Goal: Task Accomplishment & Management: Manage account settings

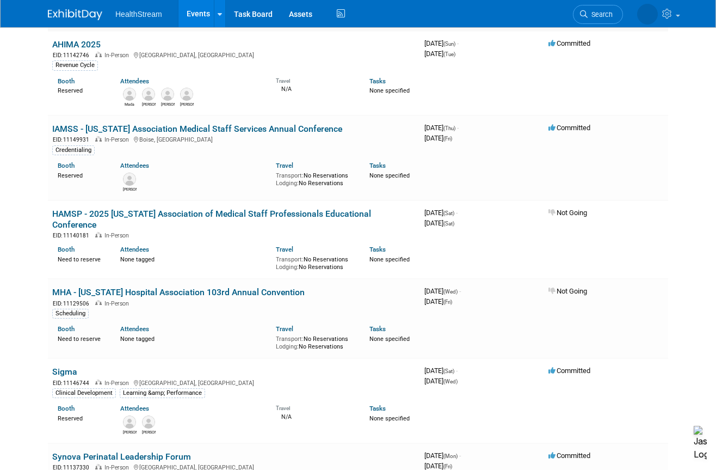
scroll to position [653, 0]
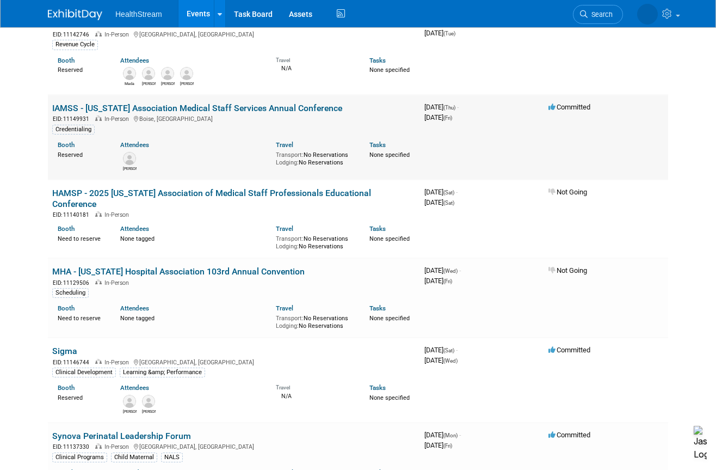
click at [193, 110] on link "IAMSS - [US_STATE] Association Medical Staff Services Annual Conference" at bounding box center [197, 108] width 290 height 10
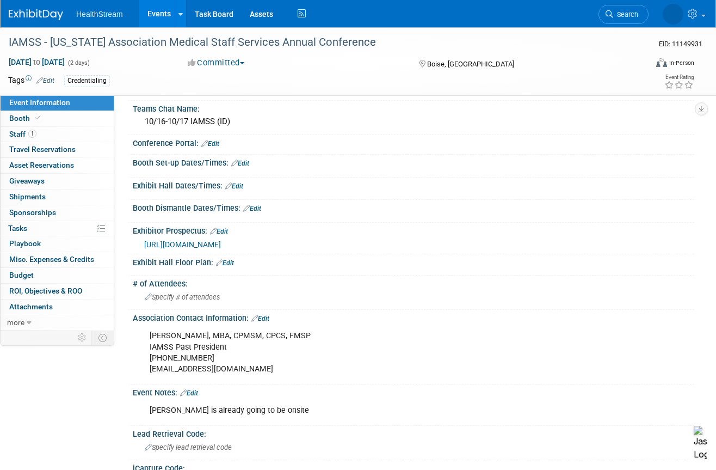
scroll to position [163, 0]
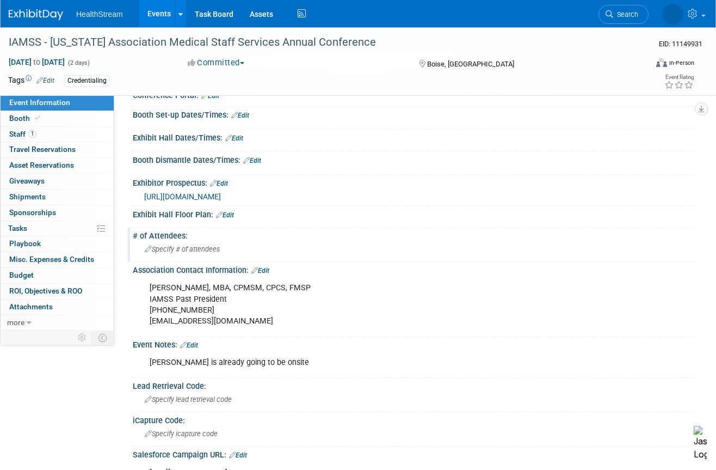
click at [198, 246] on span "Specify # of attendees" at bounding box center [182, 249] width 75 height 8
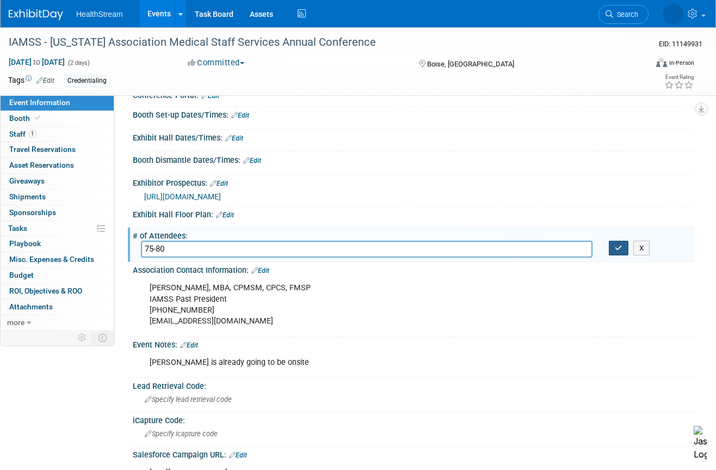
type input "75-80"
click at [618, 250] on icon "button" at bounding box center [619, 247] width 8 height 7
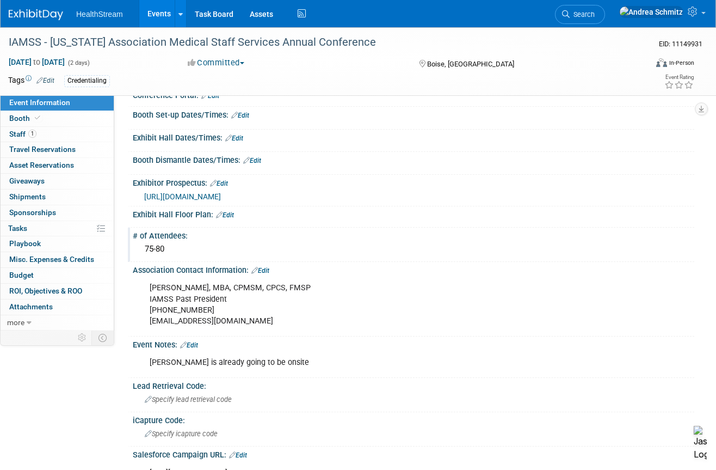
click at [613, 77] on div "Event Rating" at bounding box center [644, 82] width 117 height 19
